Goal: Download file/media

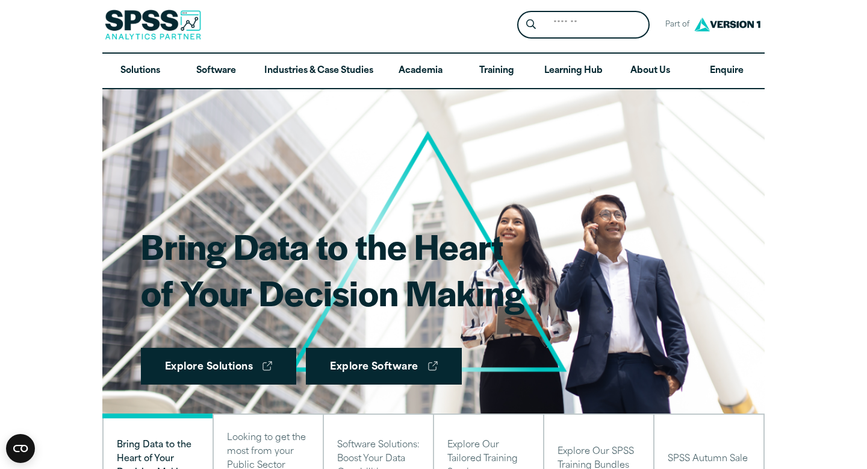
scroll to position [2, 0]
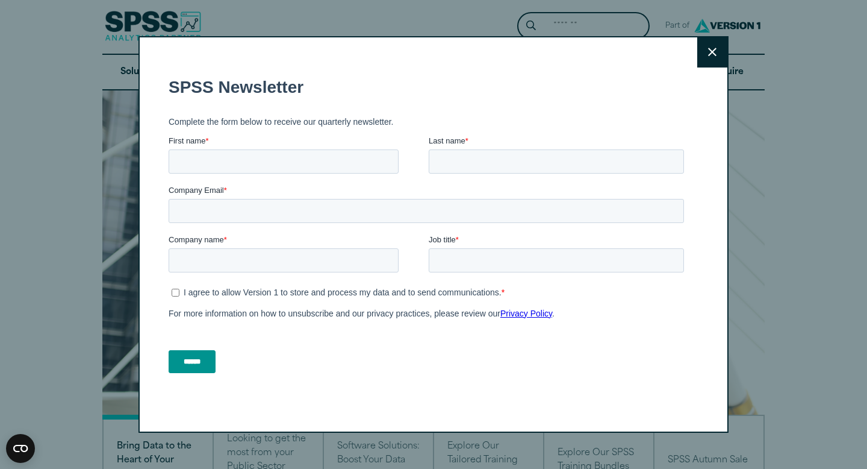
click at [705, 45] on button "Close" at bounding box center [713, 52] width 30 height 30
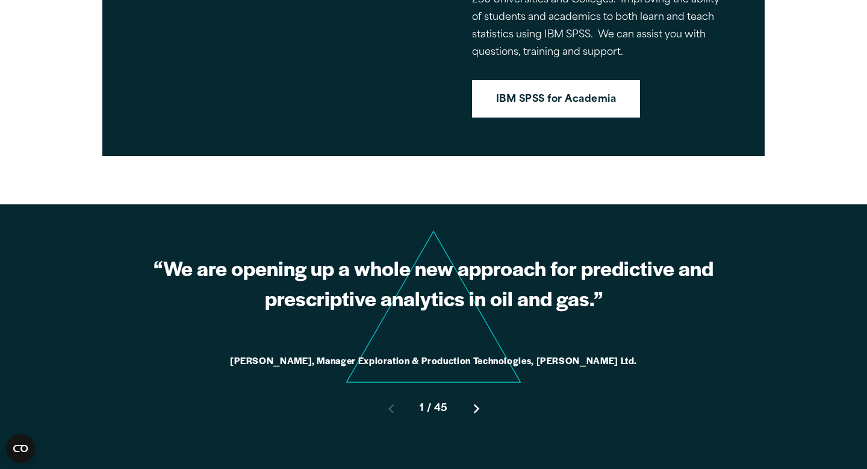
scroll to position [1005, 0]
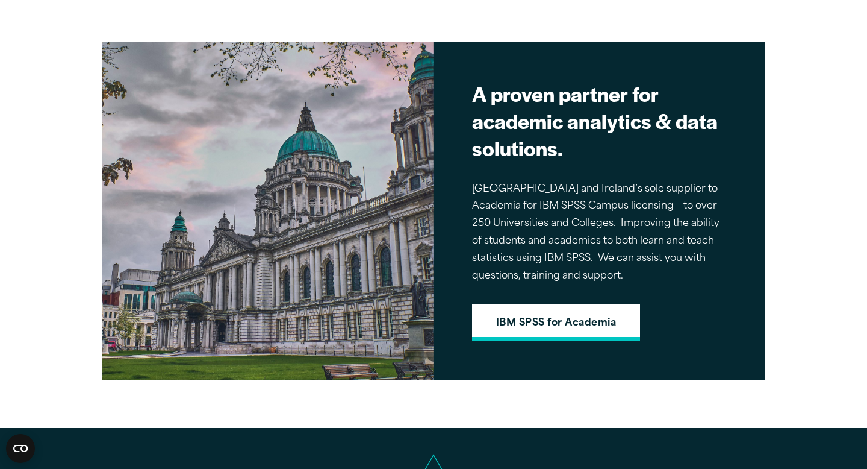
click at [559, 334] on link "IBM SPSS for Academia" at bounding box center [556, 322] width 168 height 37
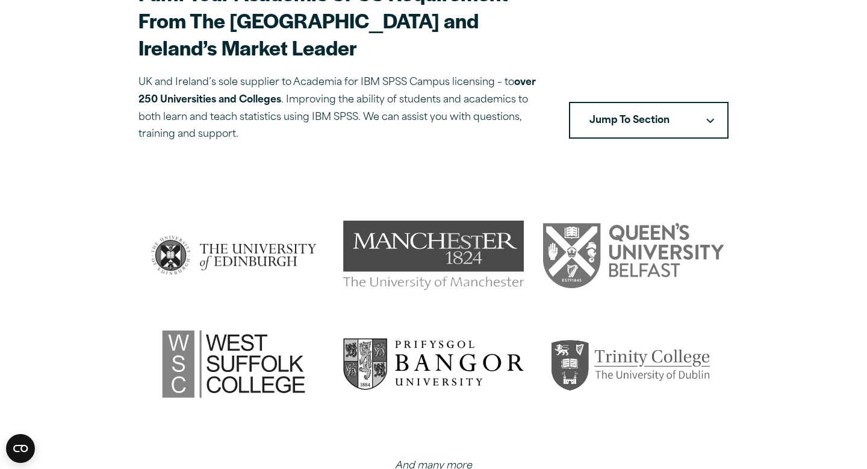
scroll to position [406, 0]
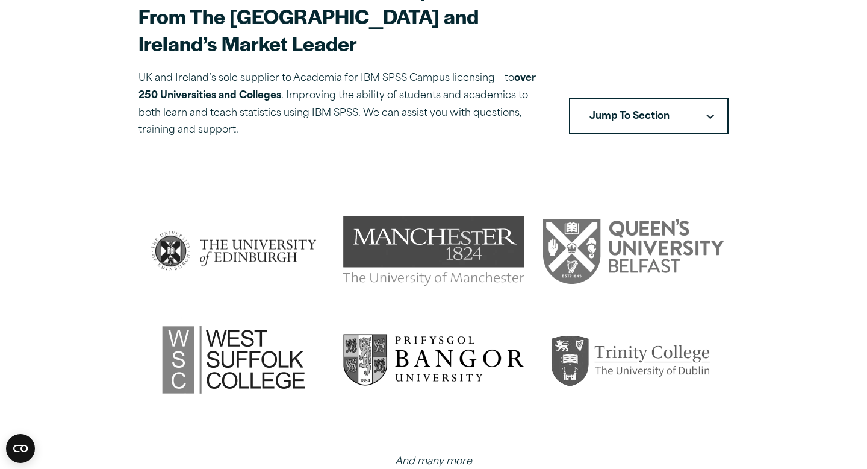
click at [656, 98] on button "Jump To Section" at bounding box center [649, 116] width 160 height 37
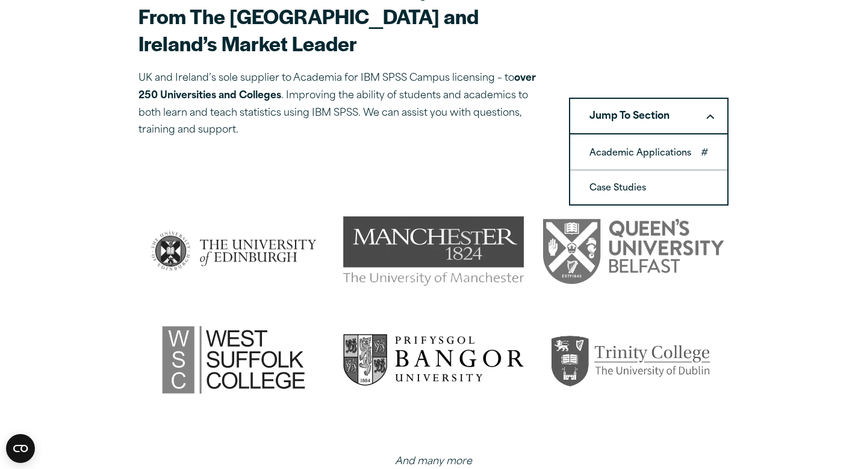
click at [635, 136] on link "Academic Applications" at bounding box center [648, 153] width 157 height 34
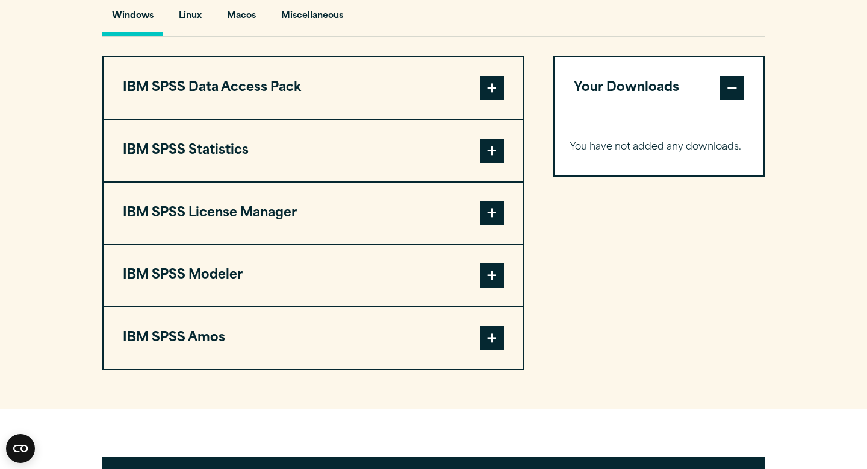
scroll to position [922, 0]
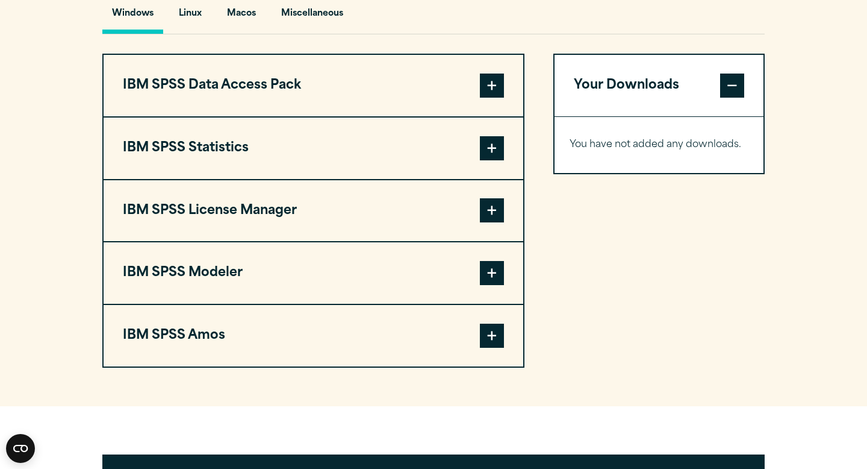
click at [487, 219] on span at bounding box center [492, 210] width 24 height 24
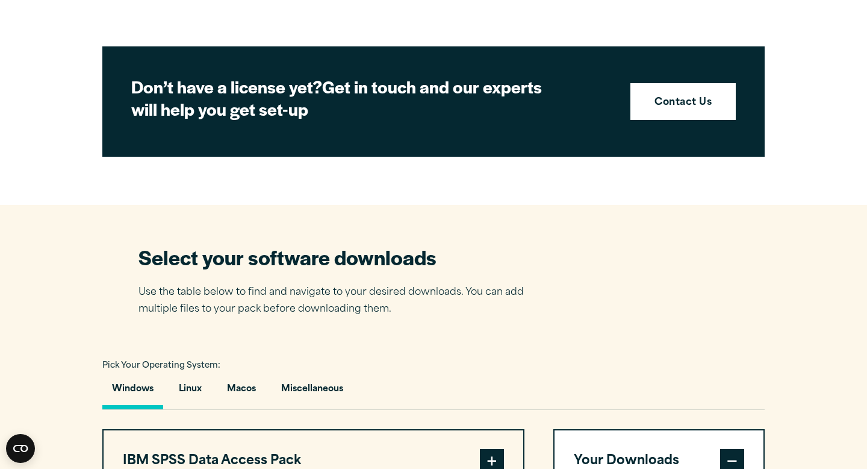
scroll to position [1001, 0]
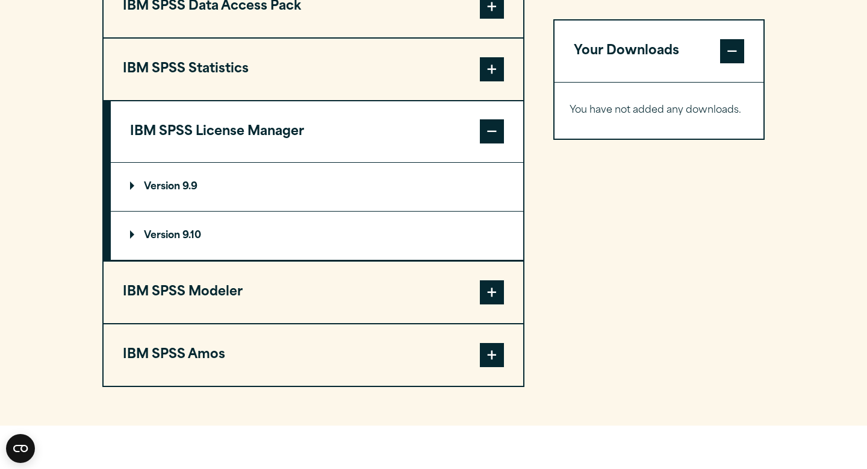
click at [486, 297] on span at bounding box center [492, 292] width 24 height 24
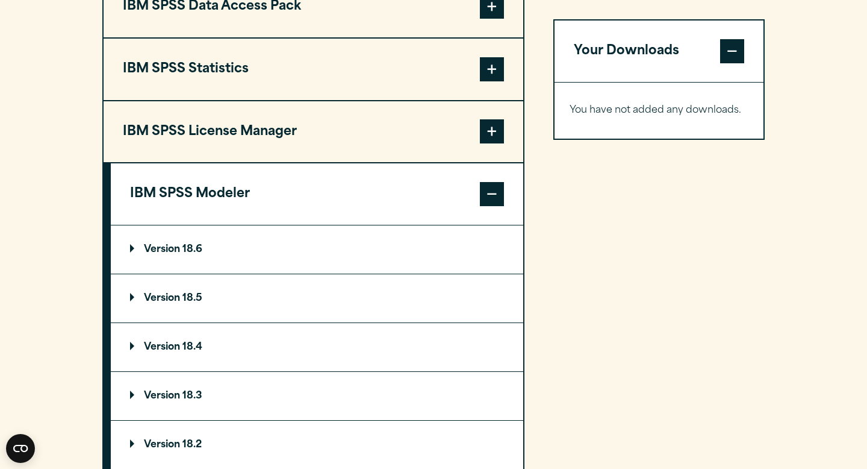
click at [498, 195] on span at bounding box center [492, 194] width 24 height 24
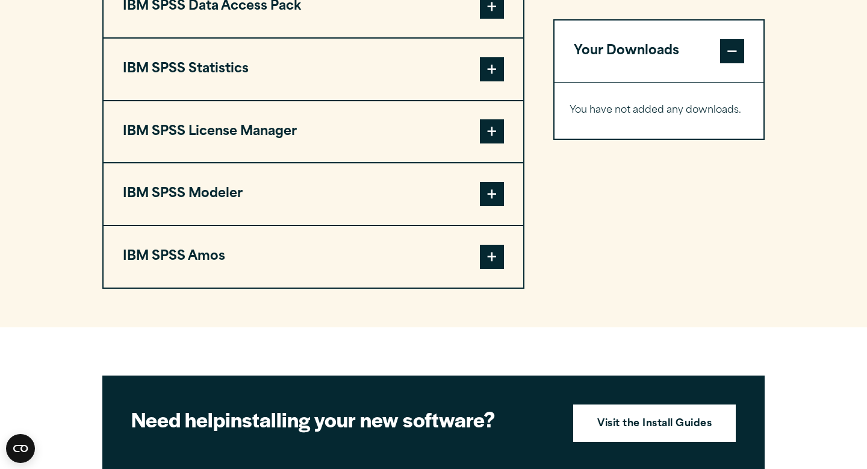
click at [495, 206] on span at bounding box center [492, 194] width 24 height 24
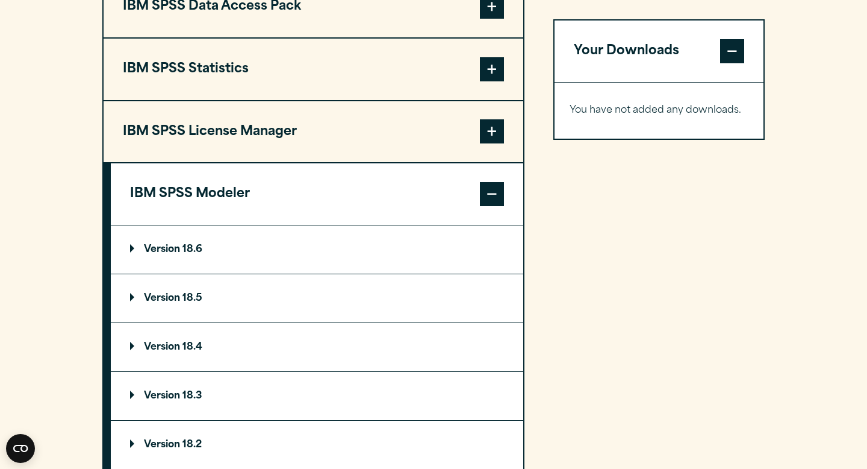
click at [495, 206] on span at bounding box center [492, 194] width 24 height 24
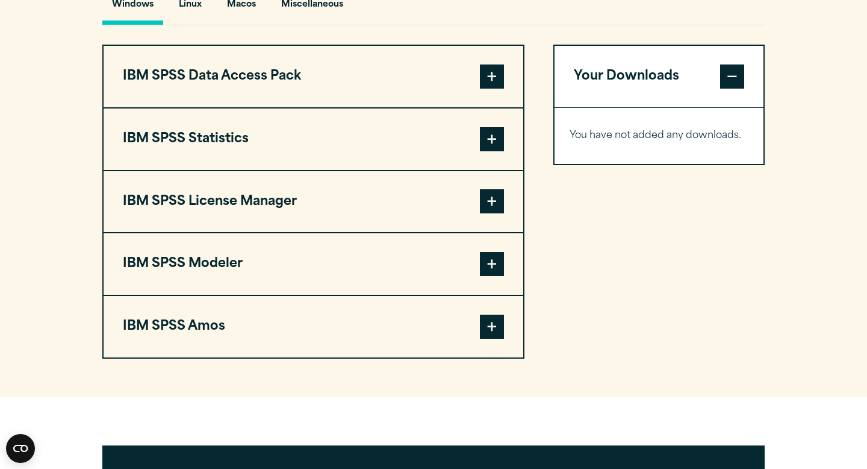
scroll to position [932, 0]
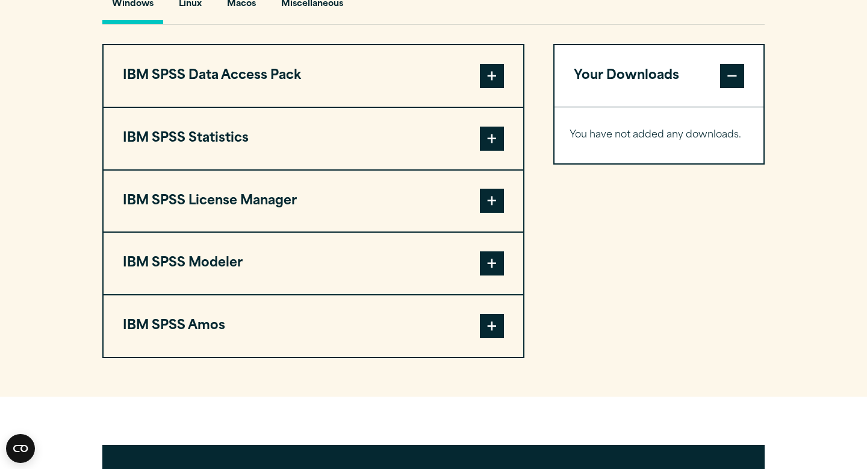
click at [485, 147] on span at bounding box center [492, 138] width 24 height 24
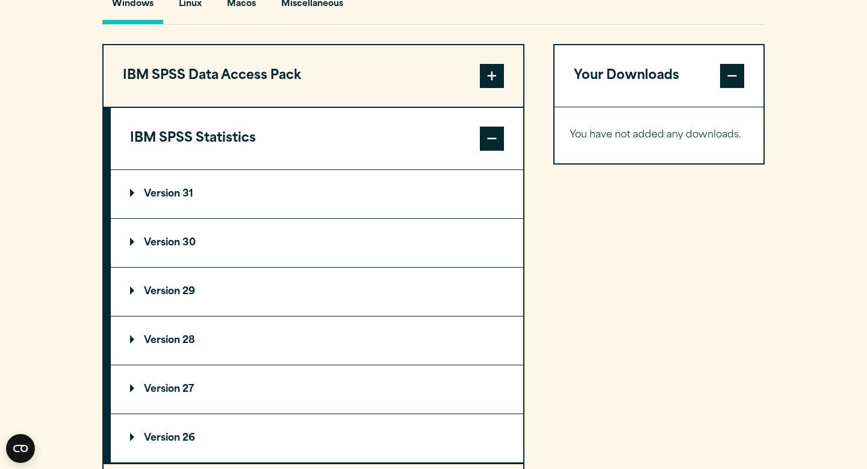
click at [172, 240] on p "Version 30" at bounding box center [163, 243] width 66 height 10
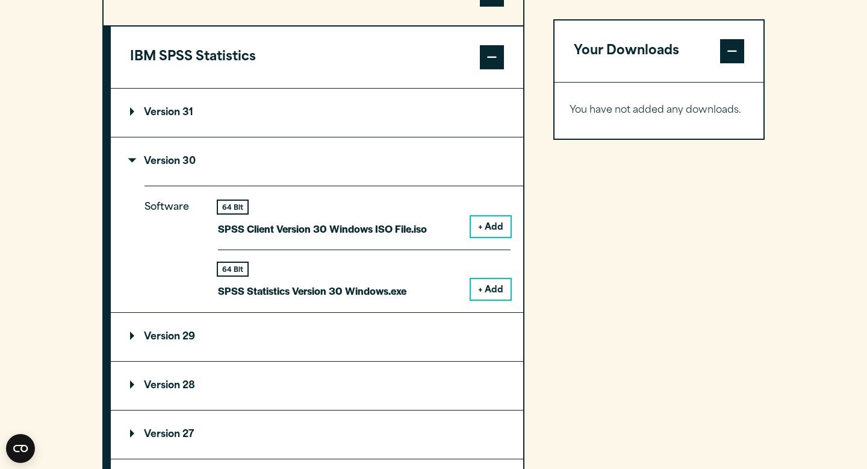
scroll to position [1014, 0]
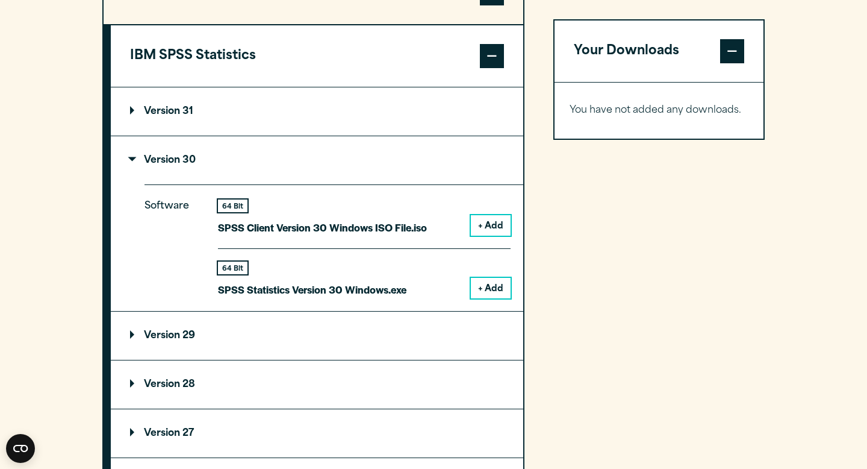
click at [187, 340] on p "Version 29" at bounding box center [162, 336] width 65 height 10
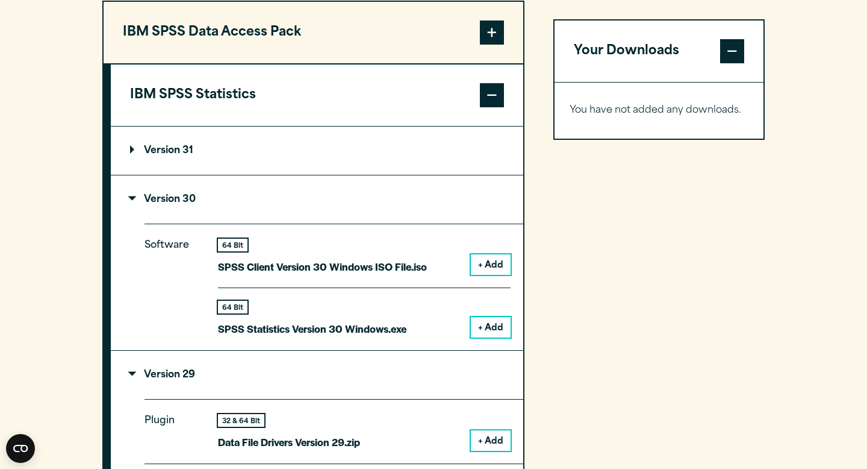
scroll to position [969, 0]
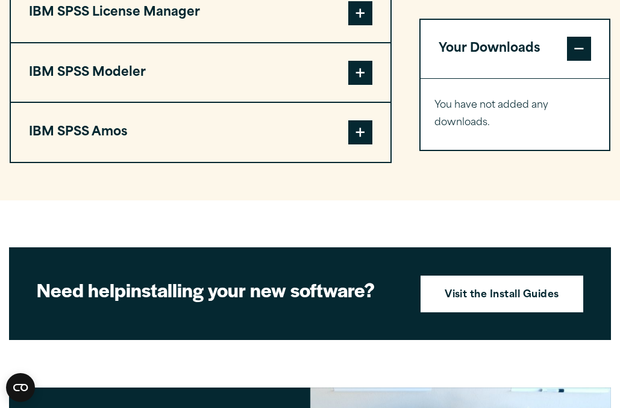
scroll to position [805, 0]
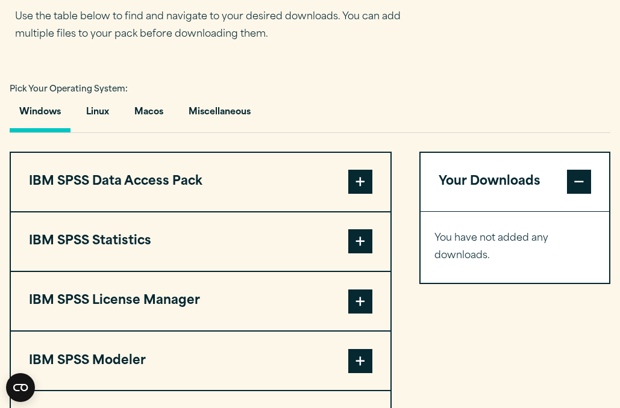
click at [361, 234] on span at bounding box center [360, 241] width 24 height 24
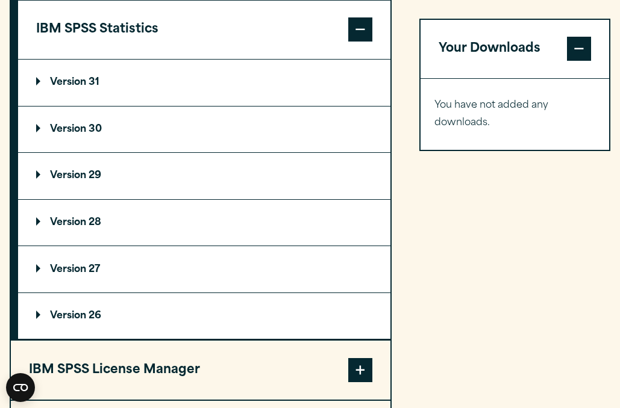
scroll to position [1015, 0]
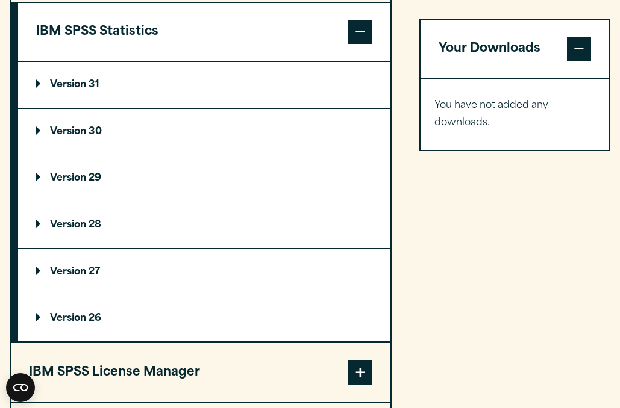
click at [35, 196] on summary "Version 29" at bounding box center [204, 178] width 372 height 46
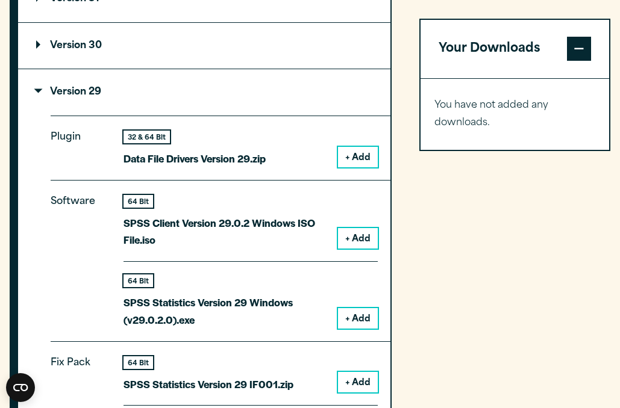
scroll to position [1100, 0]
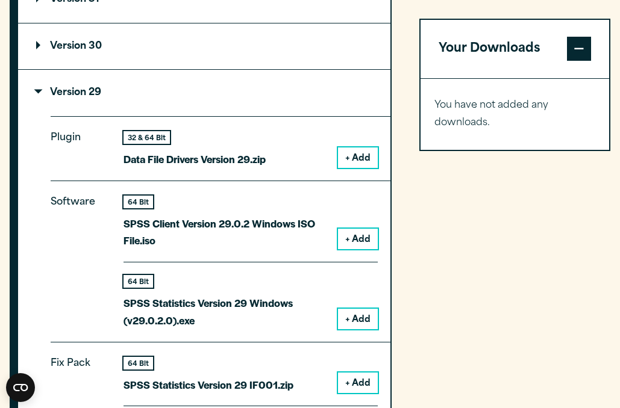
click at [44, 98] on p "Version 29" at bounding box center [68, 93] width 65 height 10
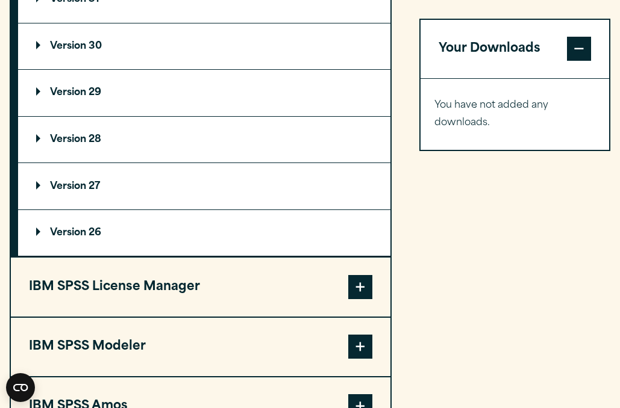
click at [43, 48] on p "Version 30" at bounding box center [69, 47] width 66 height 10
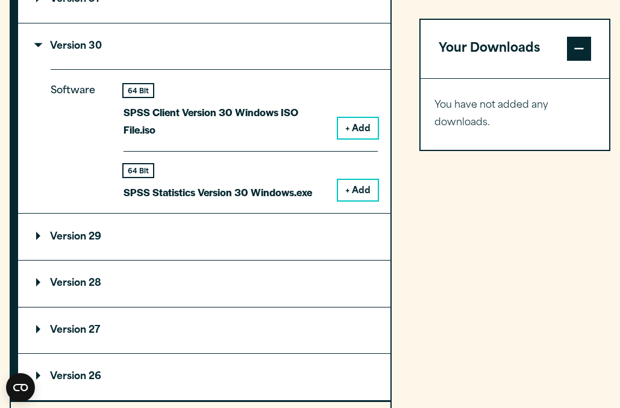
click at [43, 48] on p "Version 30" at bounding box center [69, 47] width 66 height 10
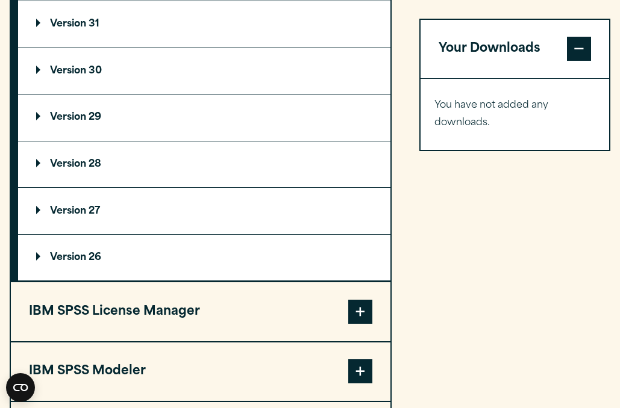
scroll to position [1073, 0]
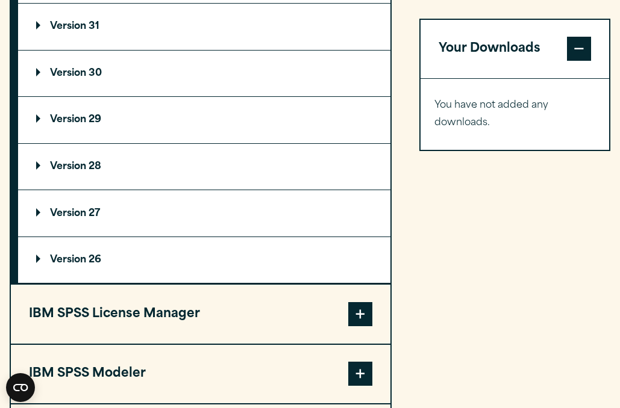
click at [40, 39] on summary "Version 31" at bounding box center [204, 27] width 372 height 46
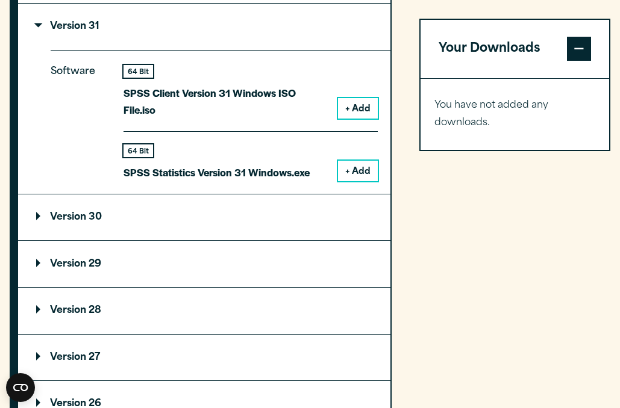
click at [40, 39] on summary "Version 31" at bounding box center [204, 27] width 372 height 46
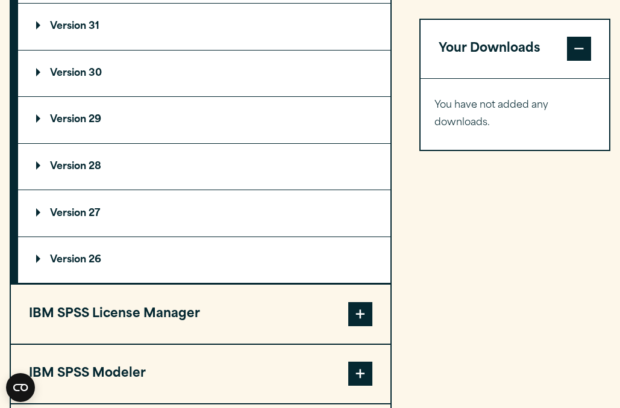
click at [40, 39] on summary "Version 31" at bounding box center [204, 27] width 372 height 46
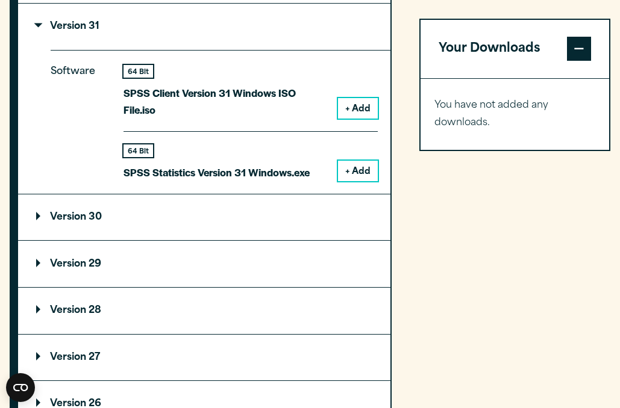
click at [40, 39] on summary "Version 31" at bounding box center [204, 27] width 372 height 46
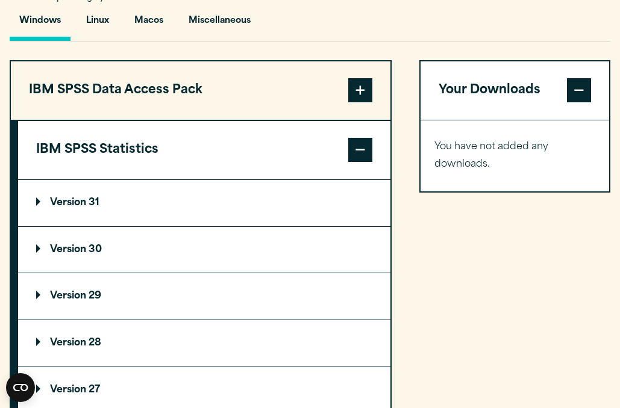
scroll to position [978, 0]
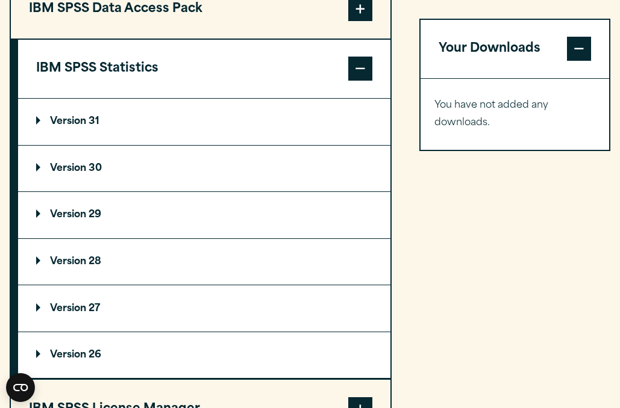
click at [134, 118] on summary "Version 31" at bounding box center [204, 122] width 372 height 46
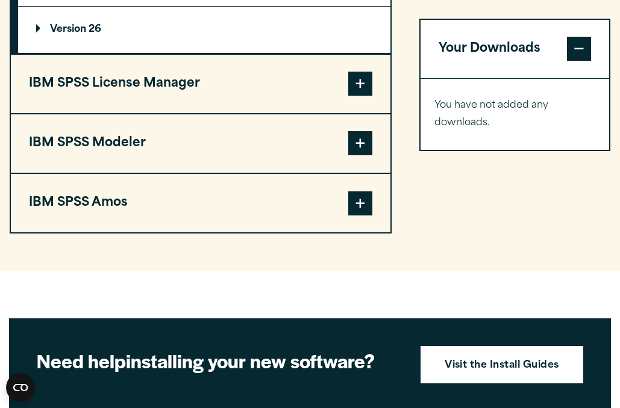
scroll to position [1313, 0]
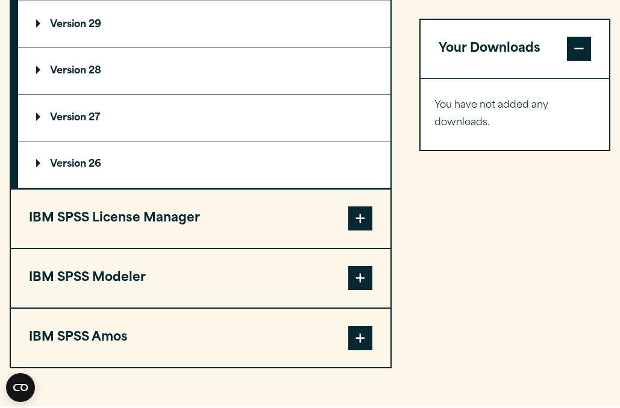
click at [361, 214] on span at bounding box center [360, 219] width 24 height 24
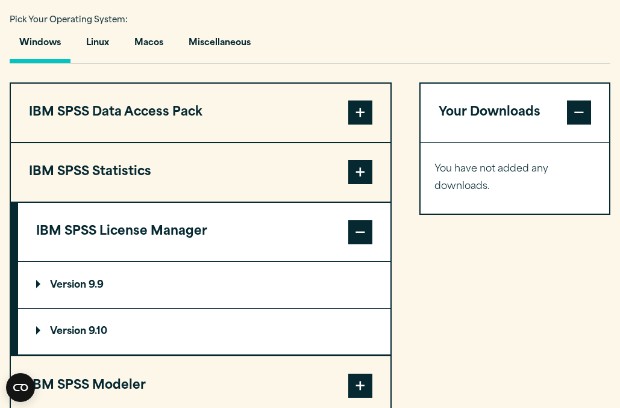
scroll to position [931, 0]
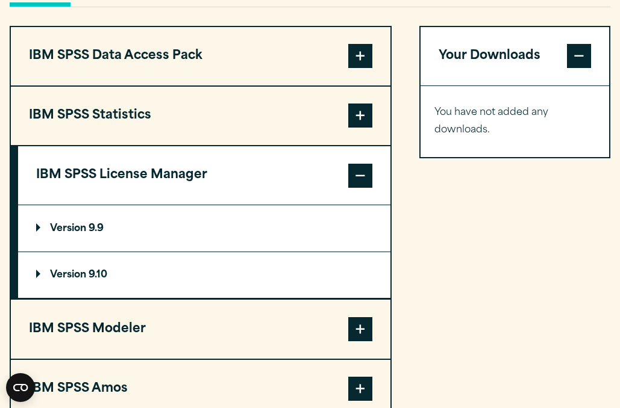
click at [362, 178] on span at bounding box center [360, 176] width 24 height 24
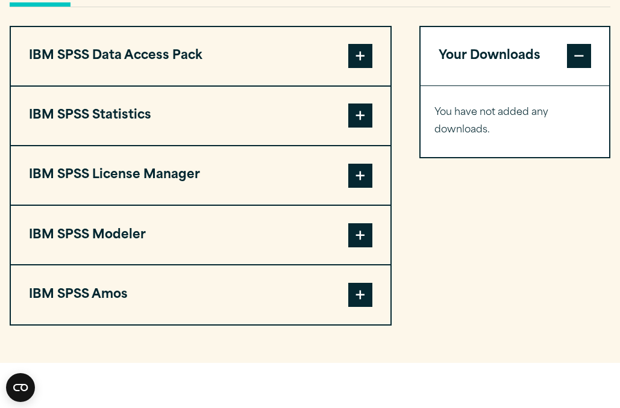
click at [361, 128] on span at bounding box center [360, 116] width 24 height 24
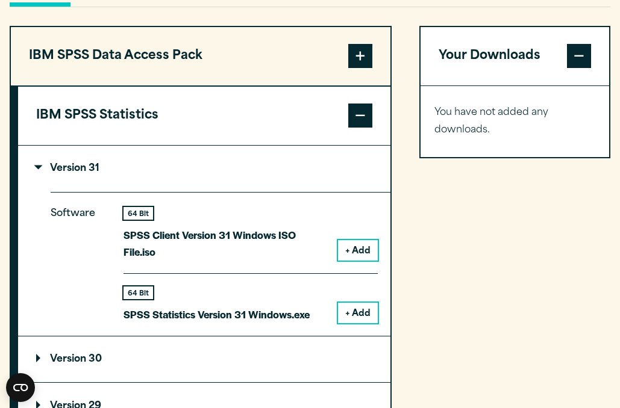
click at [360, 93] on button "IBM SPSS Statistics" at bounding box center [204, 116] width 372 height 58
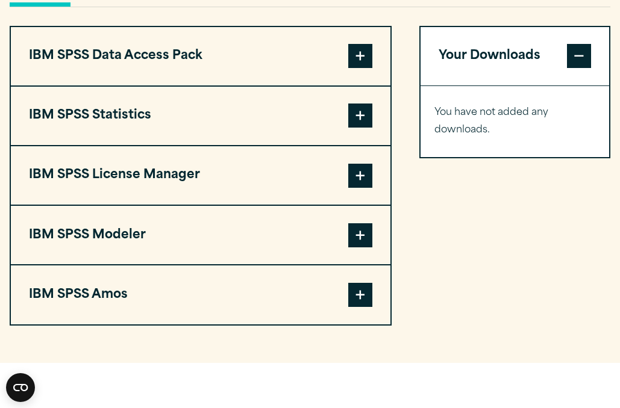
click at [359, 86] on button "IBM SPSS Data Access Pack" at bounding box center [200, 56] width 379 height 58
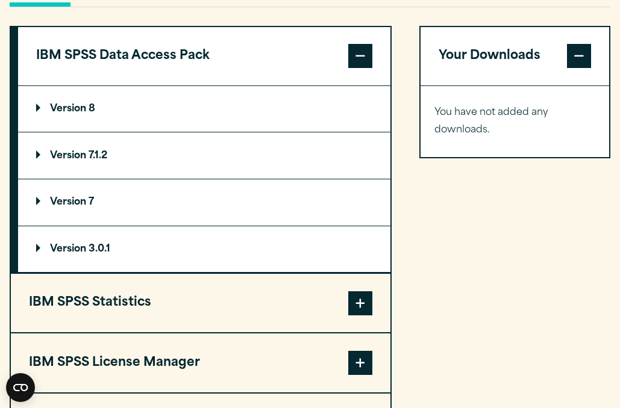
click at [357, 68] on span at bounding box center [360, 56] width 24 height 24
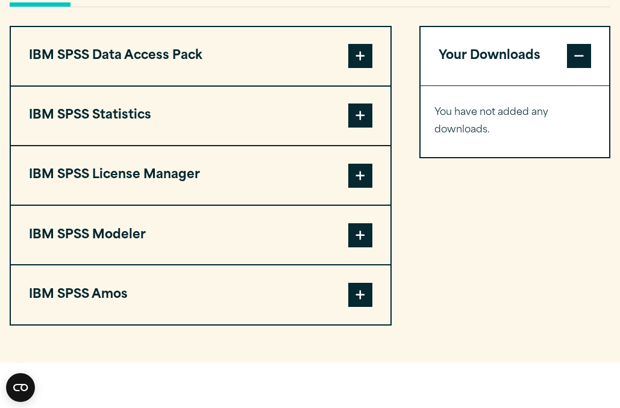
click at [360, 125] on span at bounding box center [360, 116] width 24 height 24
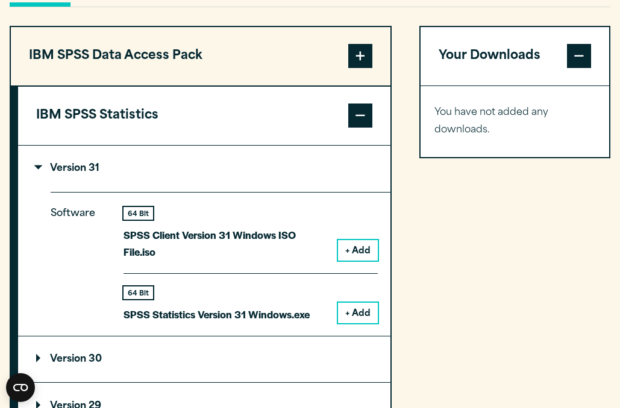
click at [360, 125] on span at bounding box center [360, 116] width 24 height 24
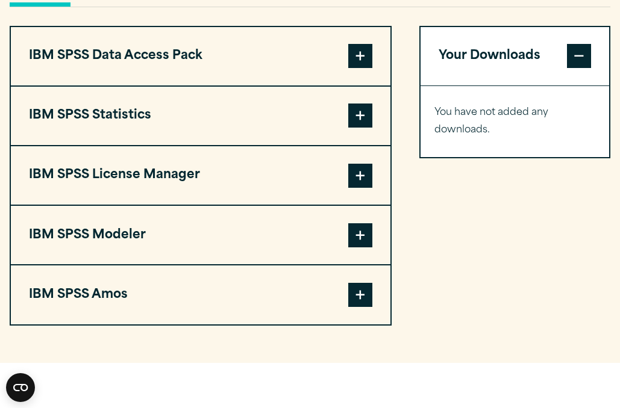
click at [360, 125] on span at bounding box center [360, 116] width 24 height 24
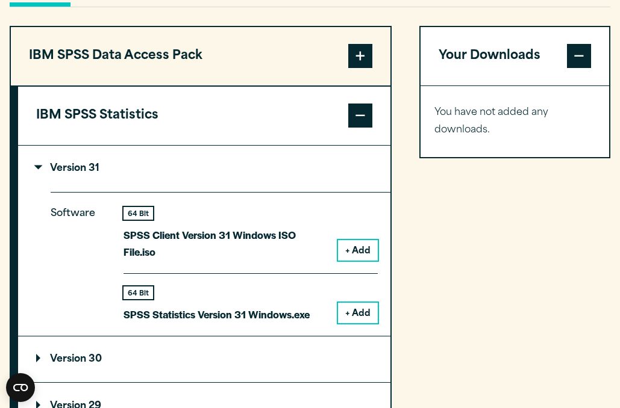
drag, startPoint x: 359, startPoint y: 306, endPoint x: 414, endPoint y: 284, distance: 59.5
click at [414, 284] on div "IBM SPSS Data Access Pack Version 8 Plugin 32 & 64 Bit Data Access Pack 8.0.zip…" at bounding box center [310, 388] width 601 height 725
click at [366, 240] on button "+ Add" at bounding box center [358, 250] width 40 height 20
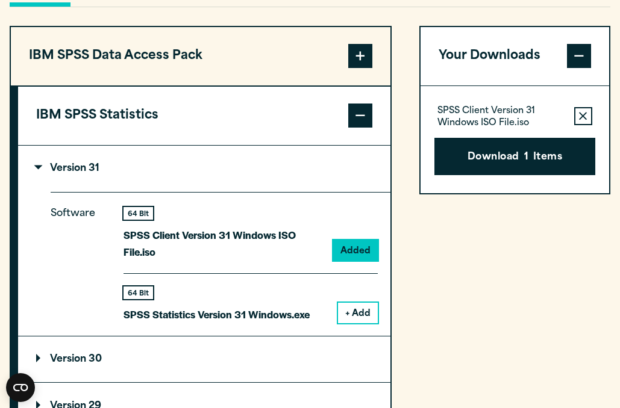
click at [138, 220] on div "64 Bit" at bounding box center [138, 213] width 30 height 13
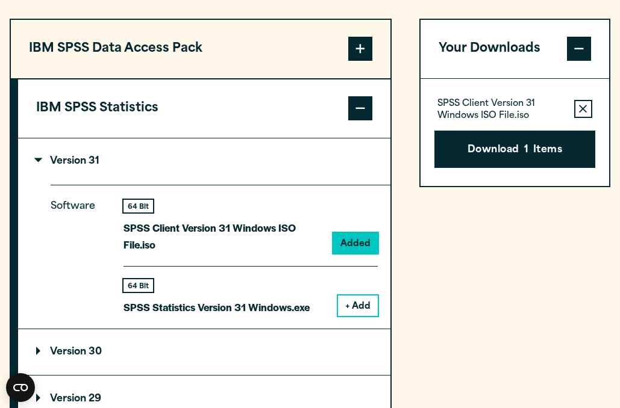
scroll to position [932, 0]
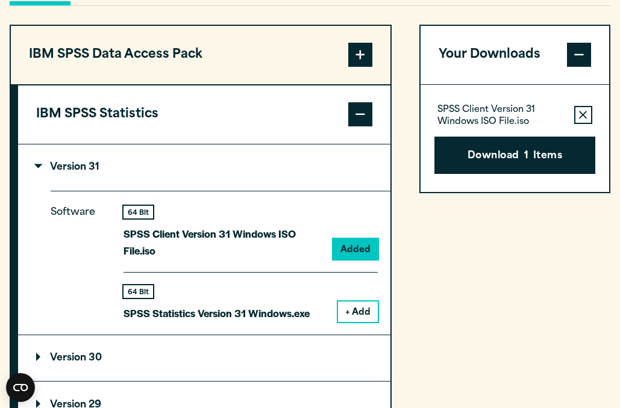
click at [360, 58] on span at bounding box center [360, 55] width 24 height 24
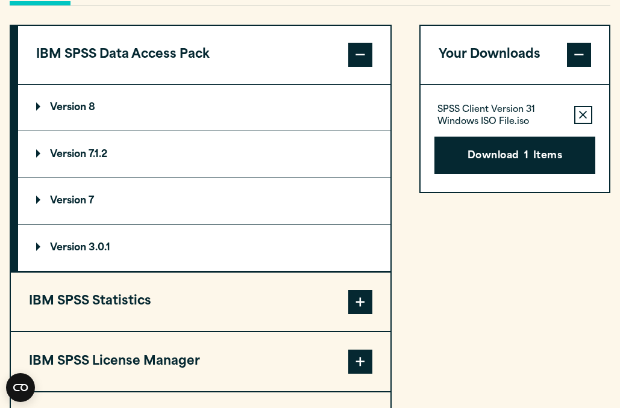
click at [360, 58] on span at bounding box center [360, 55] width 24 height 24
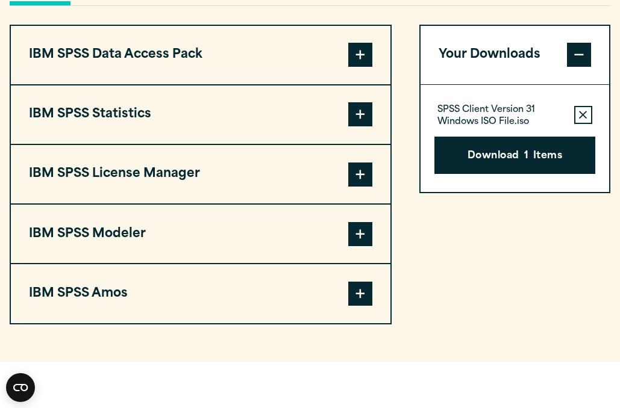
click at [363, 118] on span at bounding box center [360, 114] width 24 height 24
